Goal: Information Seeking & Learning: Understand process/instructions

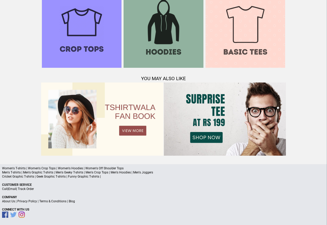
scroll to position [498, 0]
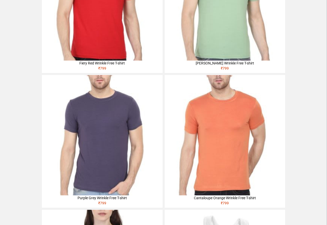
scroll to position [186, 0]
